Goal: Task Accomplishment & Management: Use online tool/utility

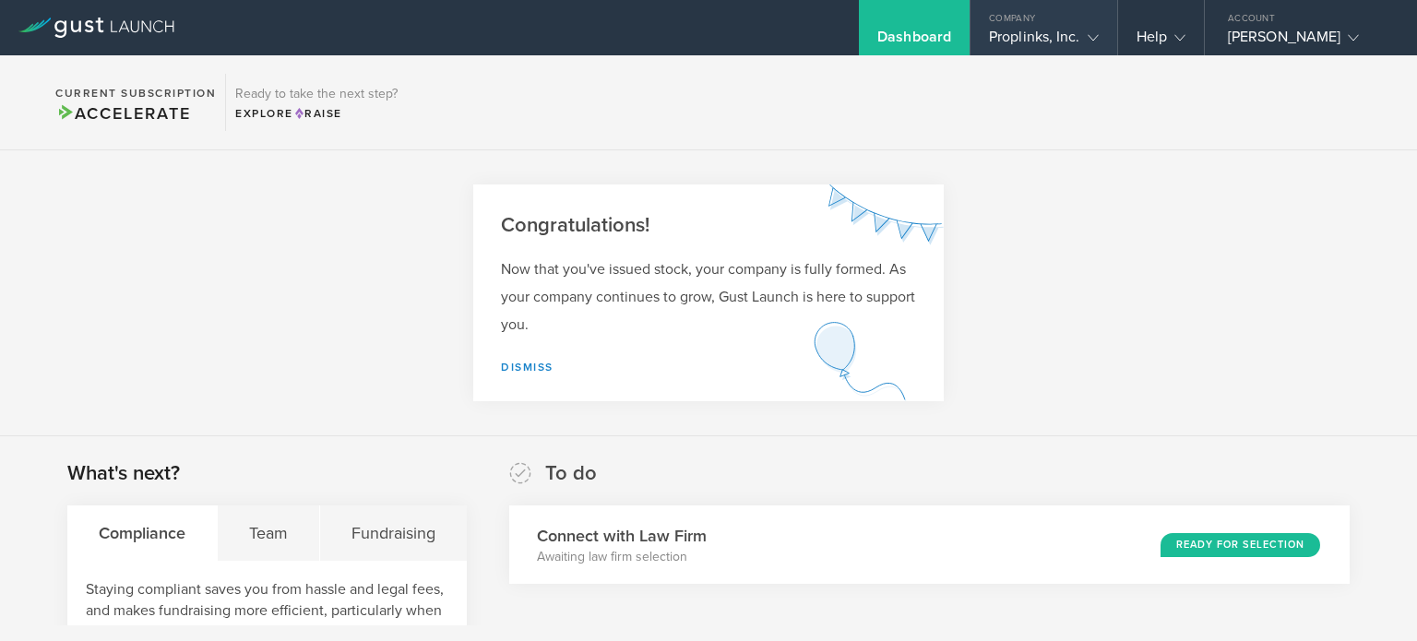
click at [1049, 19] on div "Company" at bounding box center [1044, 14] width 147 height 28
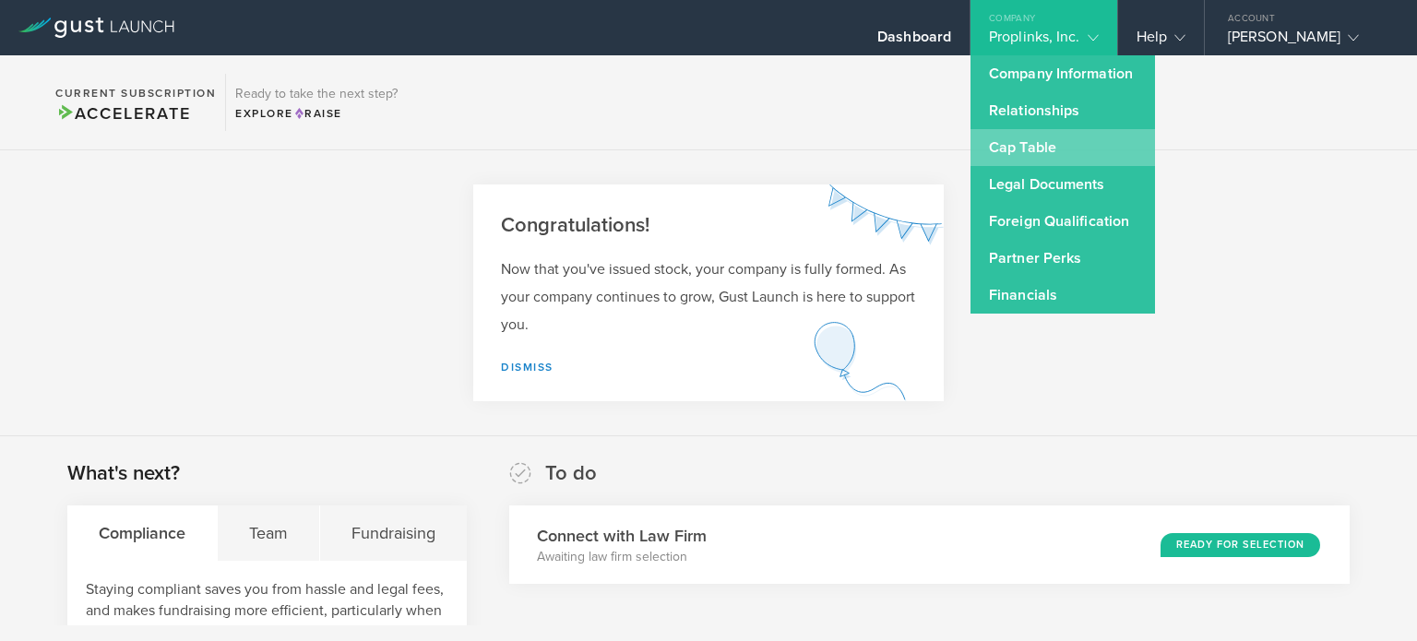
click at [1034, 152] on link "Cap Table" at bounding box center [1063, 147] width 185 height 37
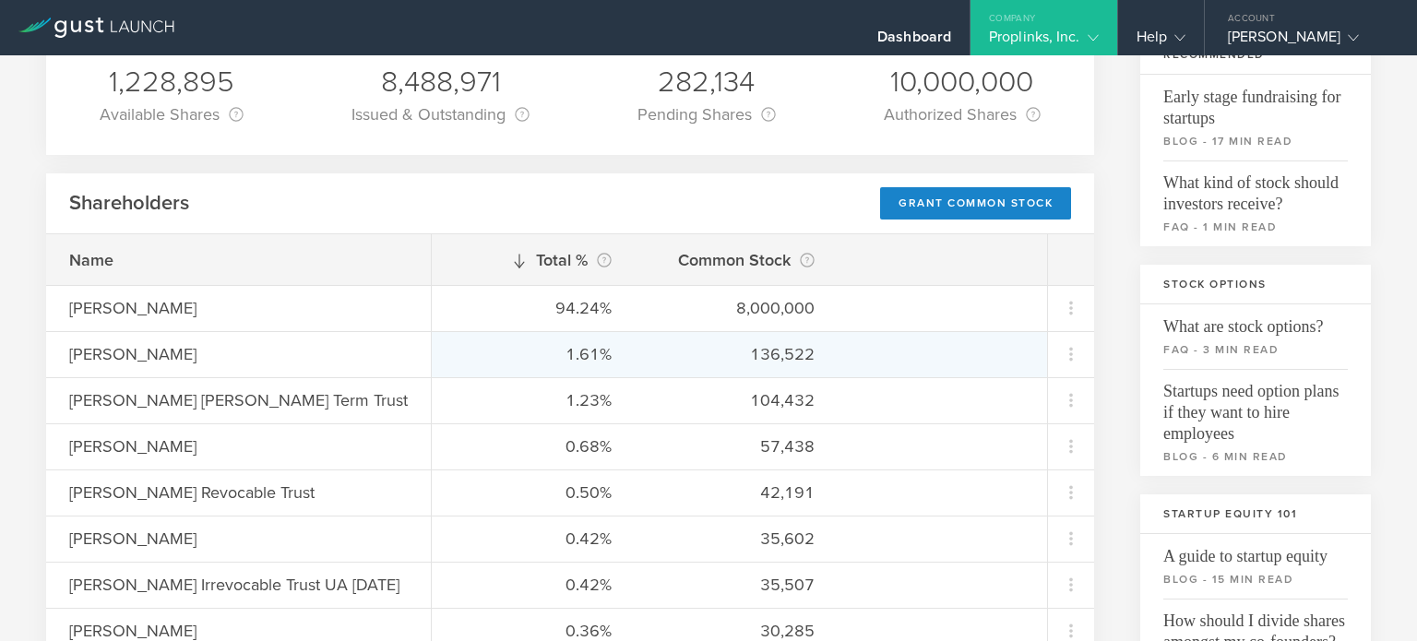
scroll to position [175, 0]
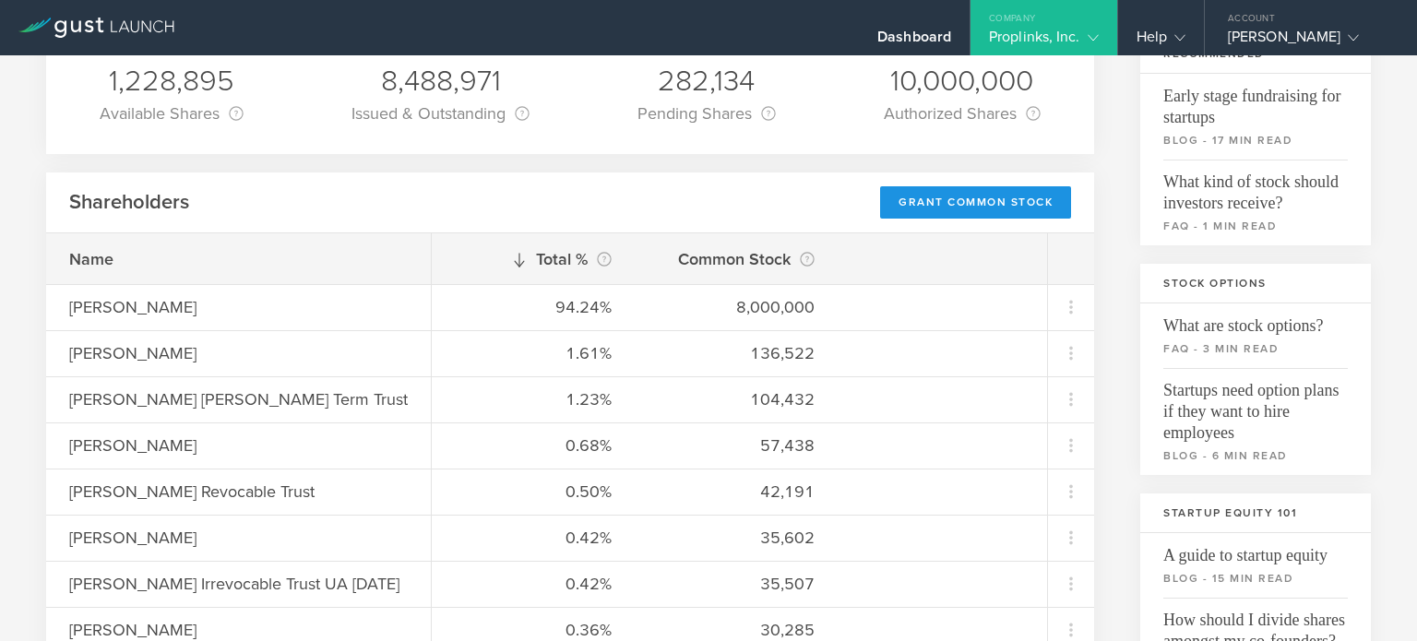
click at [913, 213] on div "Grant Common Stock" at bounding box center [975, 202] width 191 height 32
